Goal: Task Accomplishment & Management: Manage account settings

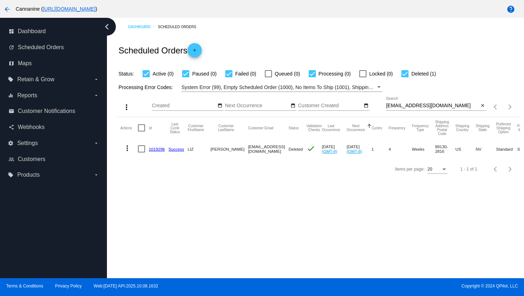
click at [399, 106] on input "[EMAIL_ADDRESS][DOMAIN_NAME]" at bounding box center [432, 106] width 93 height 6
paste input "[PERSON_NAME][EMAIL_ADDRESS][PERSON_NAME][DOMAIN_NAME]"
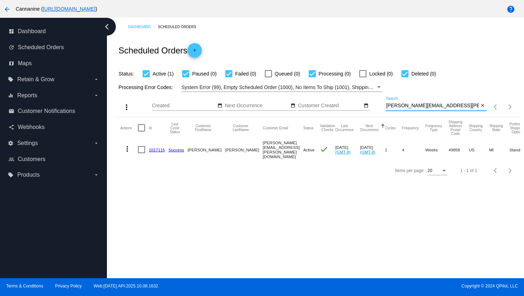
click at [127, 150] on mat-icon "more_vert" at bounding box center [127, 149] width 9 height 9
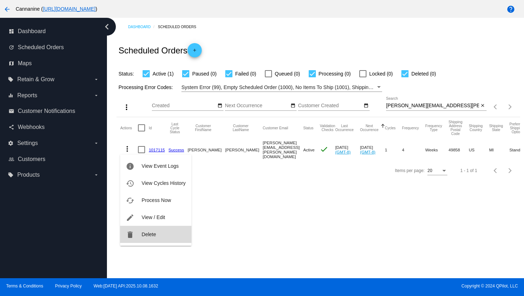
click at [148, 232] on span "Delete" at bounding box center [149, 235] width 14 height 6
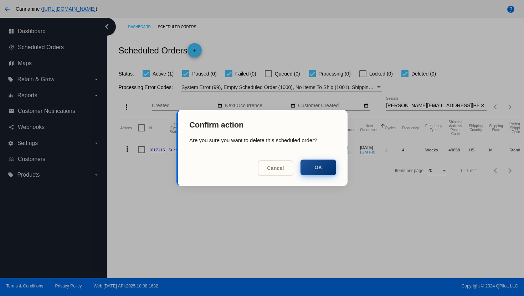
click at [313, 169] on button "OK" at bounding box center [319, 168] width 36 height 16
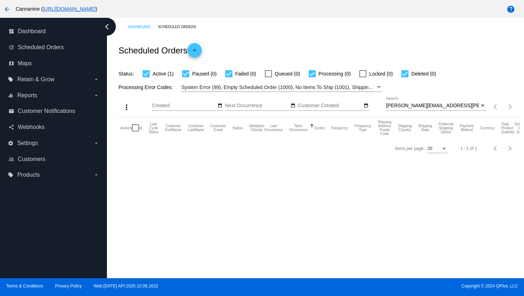
click at [402, 104] on input "[PERSON_NAME][EMAIL_ADDRESS][PERSON_NAME][DOMAIN_NAME]" at bounding box center [432, 106] width 93 height 6
paste input "[EMAIL_ADDRESS][DOMAIN_NAME]"
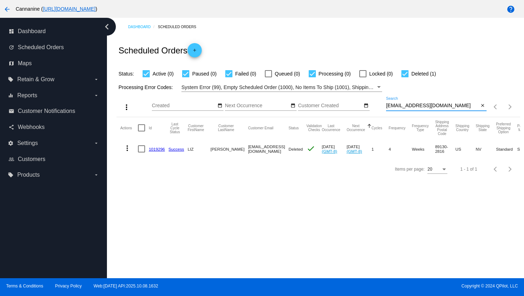
type input "[EMAIL_ADDRESS][DOMAIN_NAME]"
